Goal: Information Seeking & Learning: Learn about a topic

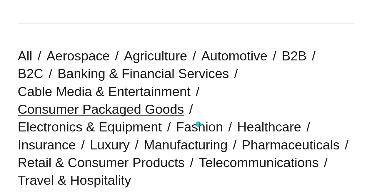
scroll to position [147, 0]
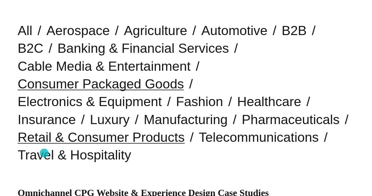
click at [44, 144] on link "Retail & Consumer Products" at bounding box center [101, 136] width 167 height 15
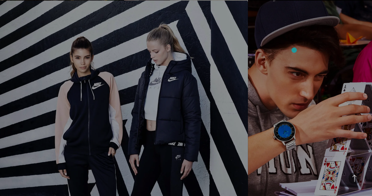
scroll to position [971, 0]
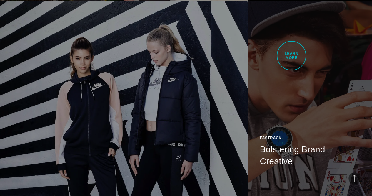
click at [292, 56] on link "Fastrack Bolstering Brand Creative With improved eCommerce capabilities and app…" at bounding box center [310, 98] width 124 height 195
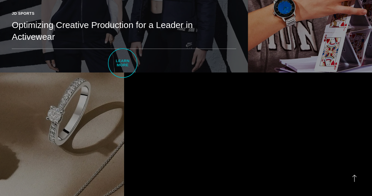
scroll to position [1054, 0]
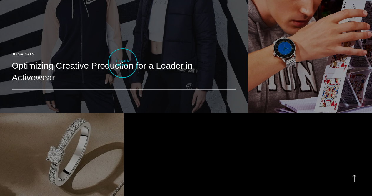
click at [123, 57] on div "JD Sports" at bounding box center [124, 54] width 225 height 6
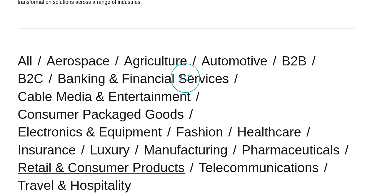
scroll to position [105, 0]
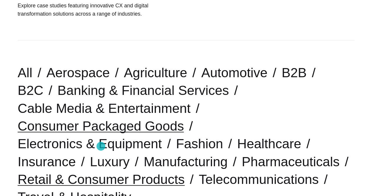
click at [101, 133] on link "Consumer Packaged Goods" at bounding box center [101, 125] width 166 height 15
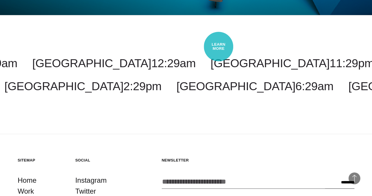
scroll to position [4666, 0]
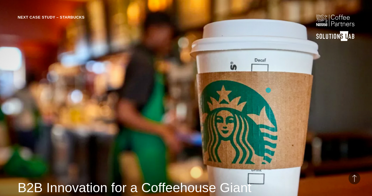
scroll to position [1547, 0]
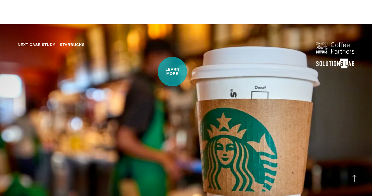
click at [172, 72] on div "Next Case Study – Starbucks B2B Innovation for a Coffeehouse Giant An indomitab…" at bounding box center [186, 143] width 372 height 238
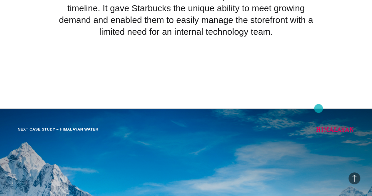
scroll to position [4092, 0]
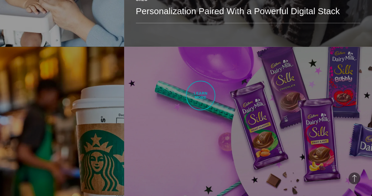
scroll to position [765, 0]
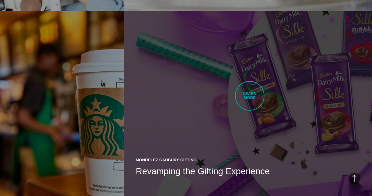
click at [250, 96] on link "Mondelez Cadbury Gifting Revamping the Gifting Experience Mondelez required a h…" at bounding box center [248, 108] width 248 height 195
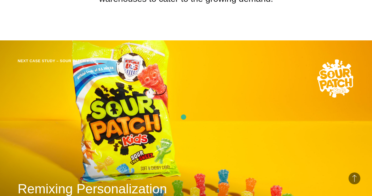
scroll to position [3833, 0]
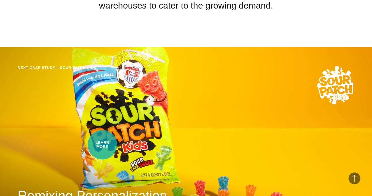
click at [102, 186] on h2 "Remixing Personalization" at bounding box center [186, 195] width 337 height 18
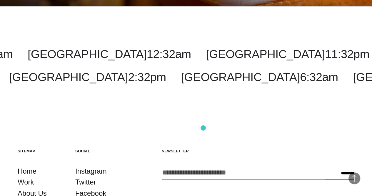
scroll to position [4767, 0]
